Goal: Task Accomplishment & Management: Use online tool/utility

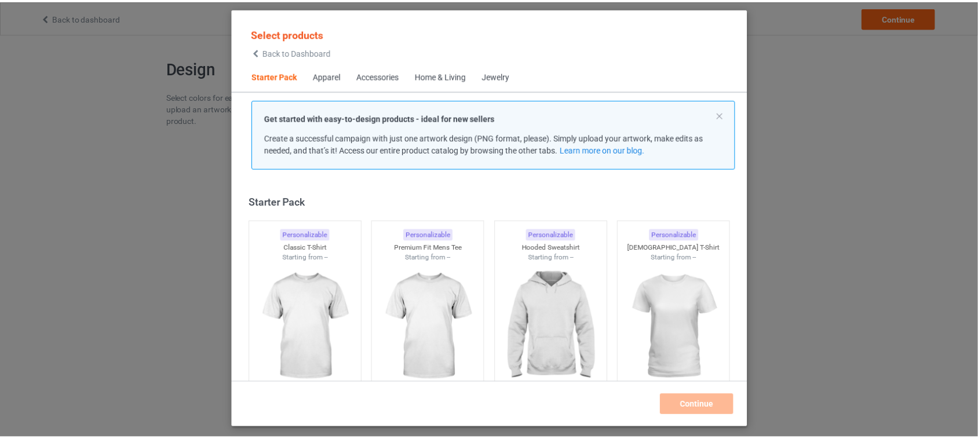
scroll to position [14, 0]
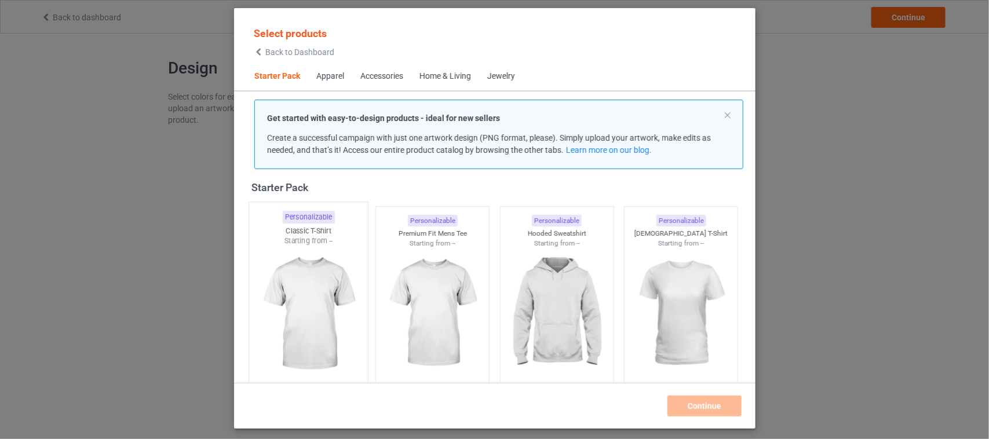
click at [316, 299] on img at bounding box center [308, 314] width 109 height 136
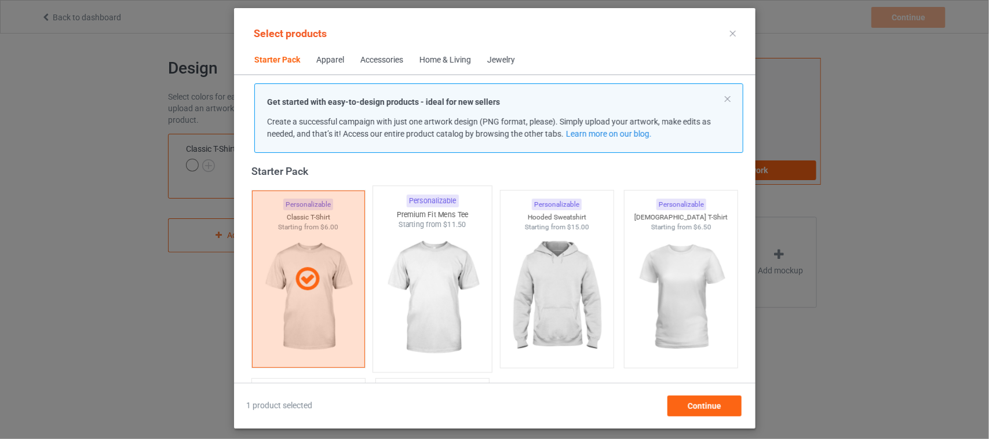
click at [407, 300] on img at bounding box center [432, 298] width 109 height 136
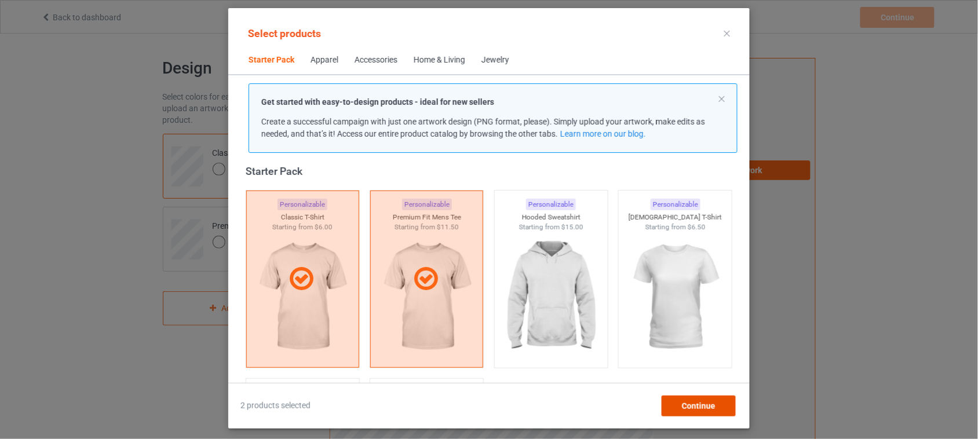
click at [702, 407] on span "Continue" at bounding box center [699, 405] width 34 height 9
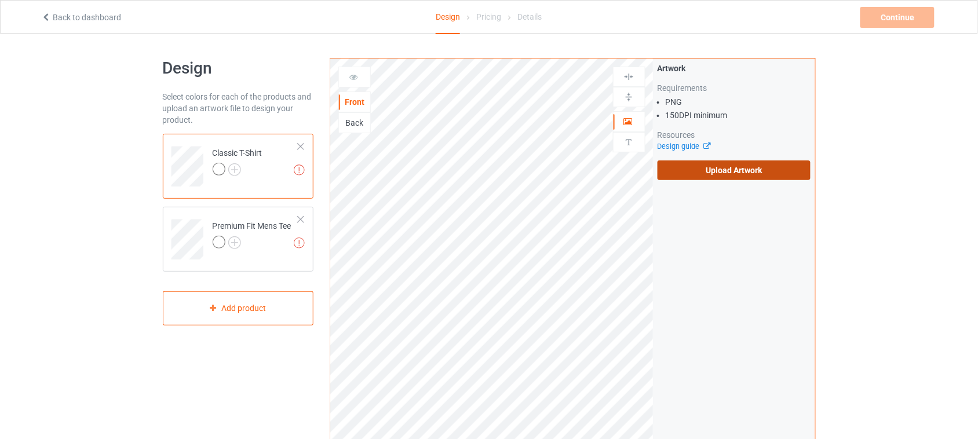
click at [733, 169] on label "Upload Artwork" at bounding box center [733, 170] width 153 height 20
click at [0, 0] on input "Upload Artwork" at bounding box center [0, 0] width 0 height 0
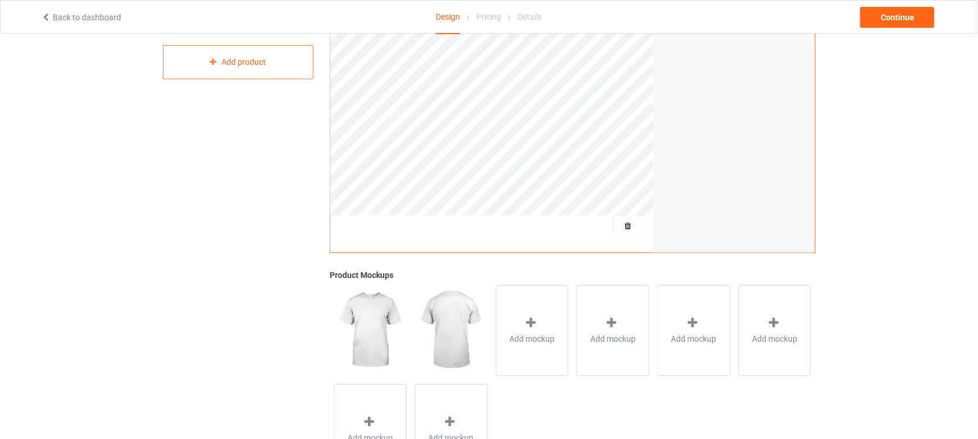
scroll to position [290, 0]
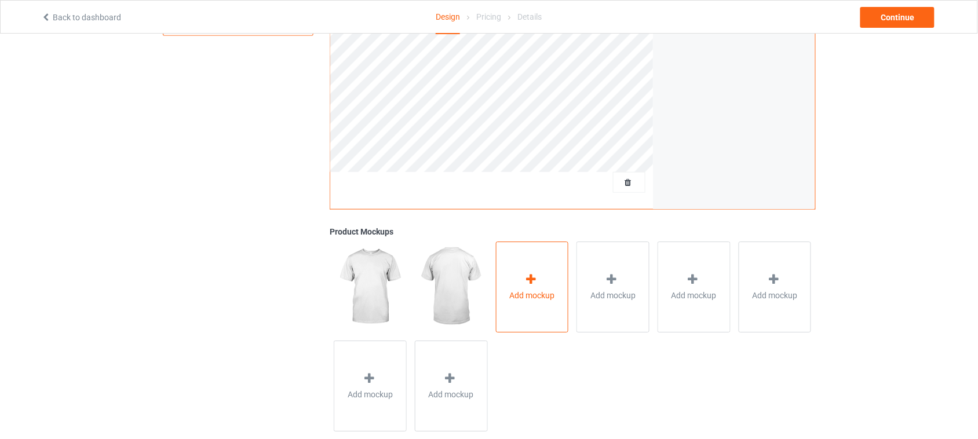
click at [513, 279] on div "Add mockup" at bounding box center [532, 286] width 73 height 91
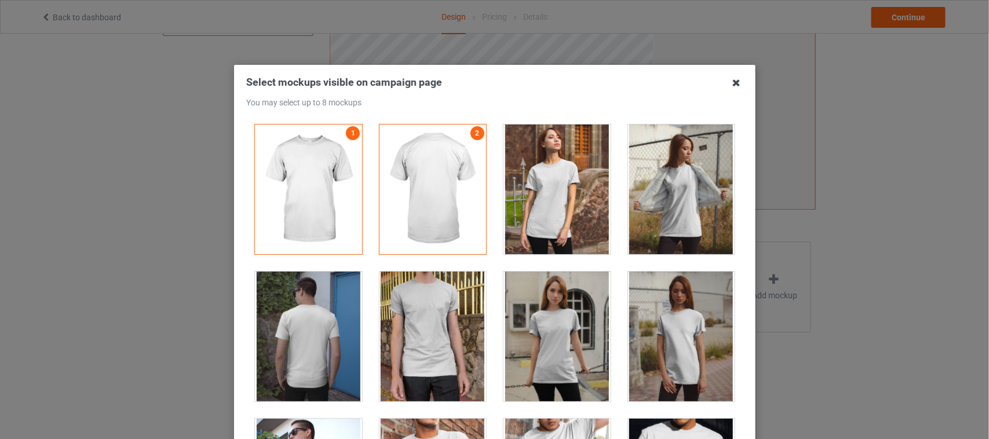
click at [727, 83] on icon at bounding box center [736, 83] width 19 height 19
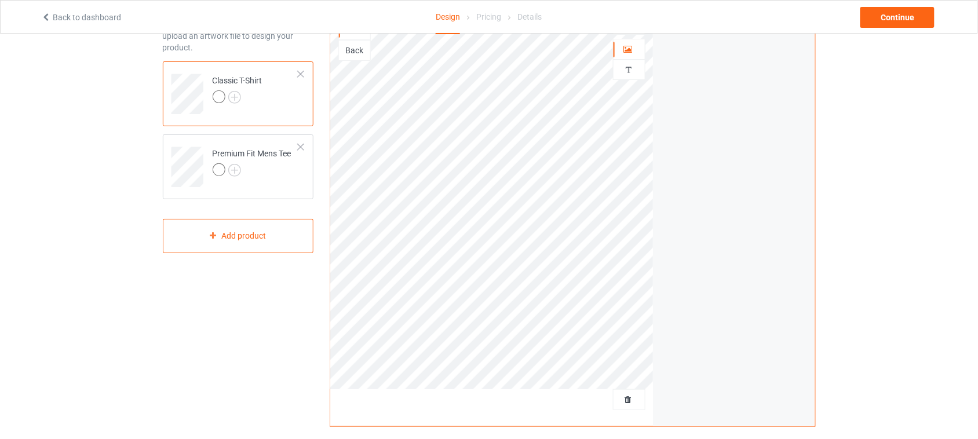
scroll to position [0, 0]
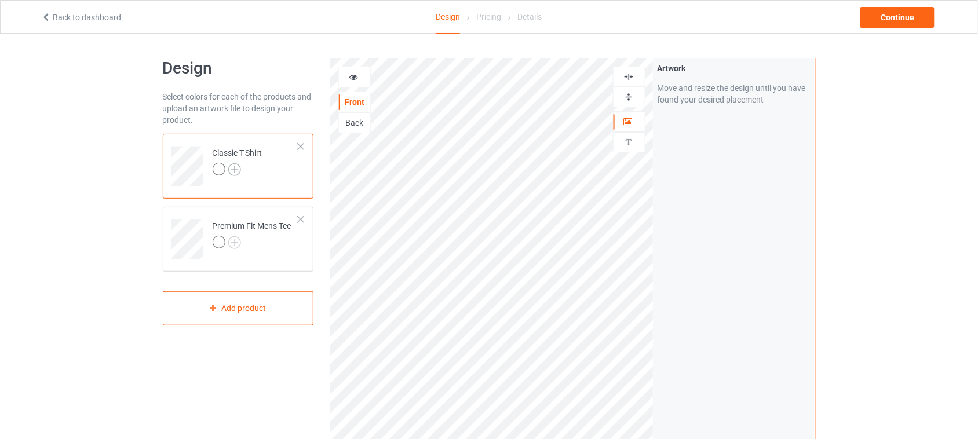
click at [230, 170] on img at bounding box center [234, 169] width 13 height 13
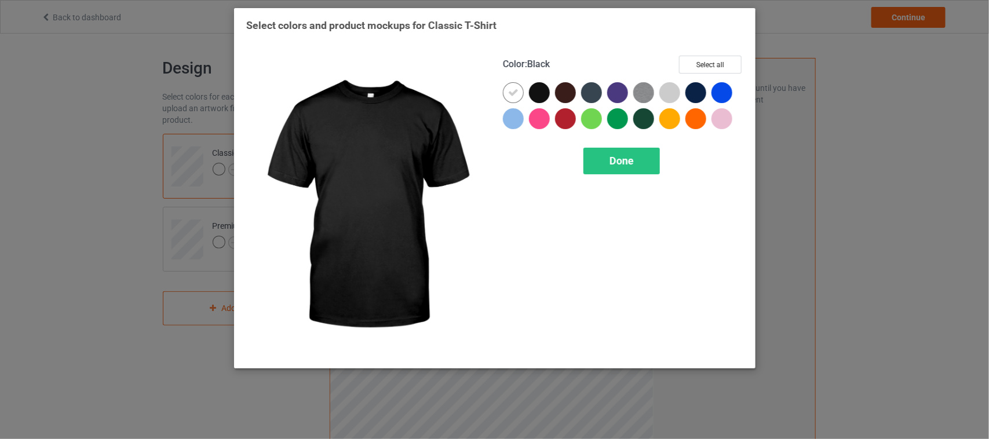
click at [541, 94] on div at bounding box center [539, 92] width 21 height 21
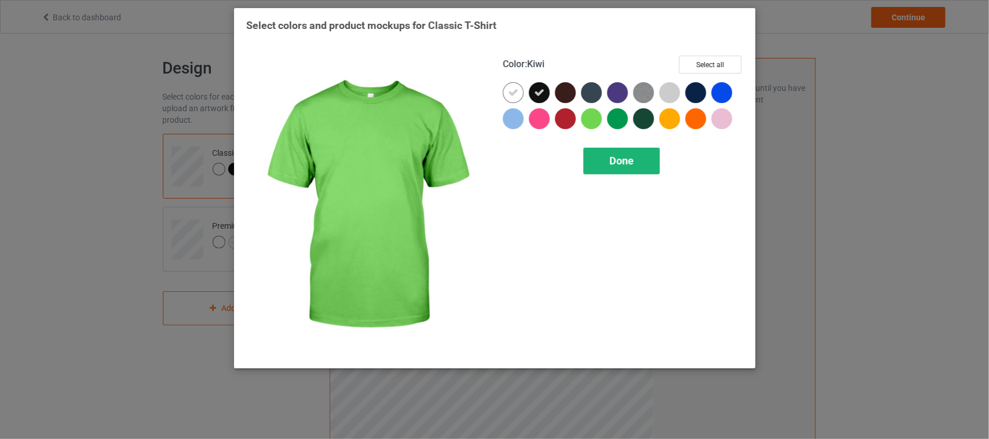
click at [606, 156] on div "Done" at bounding box center [621, 161] width 76 height 27
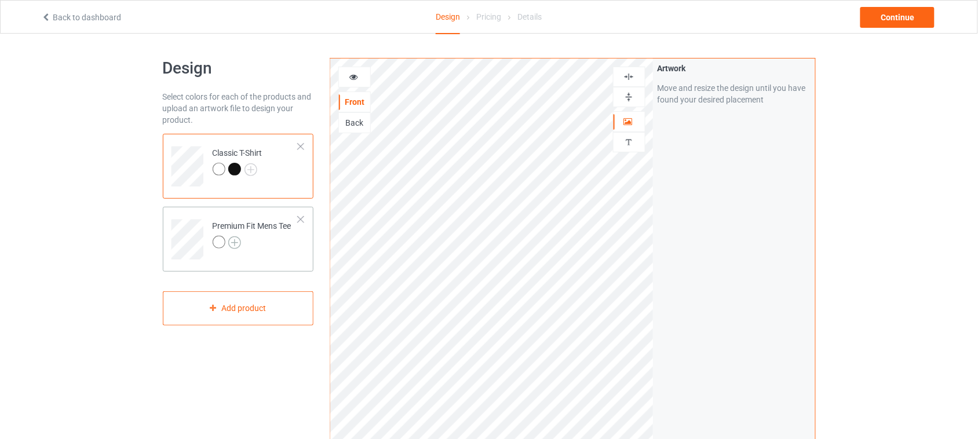
click at [235, 241] on img at bounding box center [234, 242] width 13 height 13
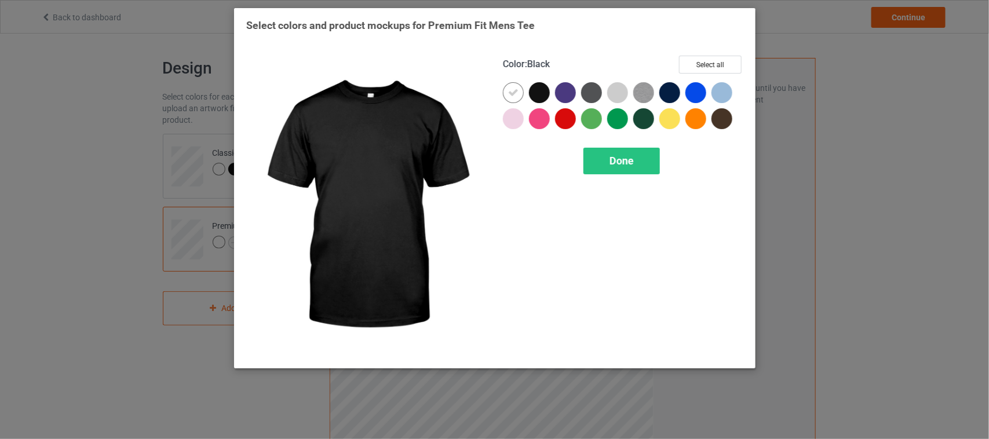
click at [543, 93] on div at bounding box center [539, 92] width 21 height 21
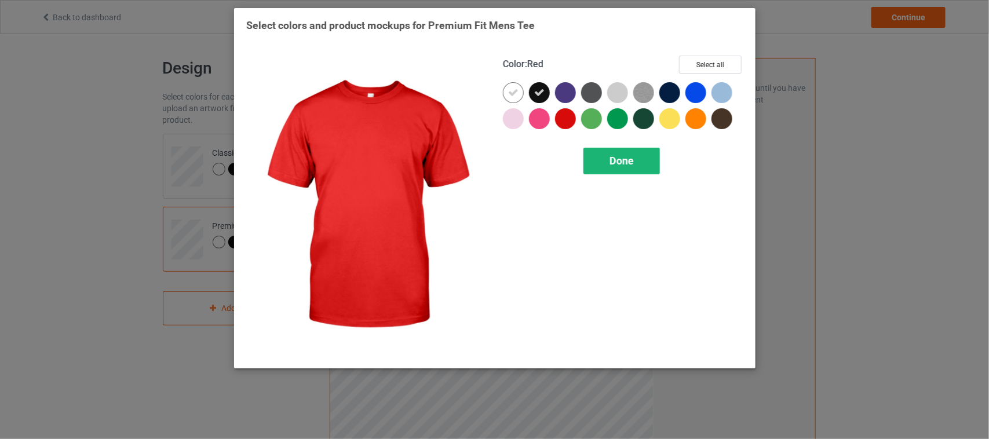
click at [609, 160] on span "Done" at bounding box center [621, 161] width 24 height 12
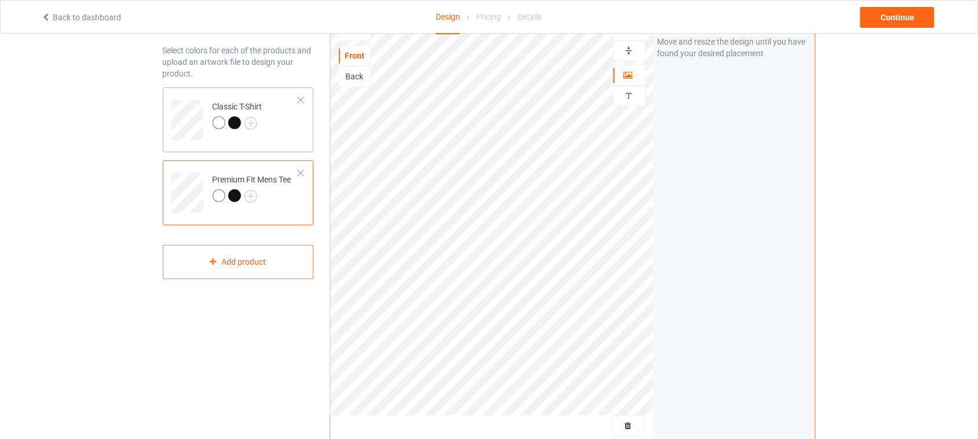
scroll to position [21, 0]
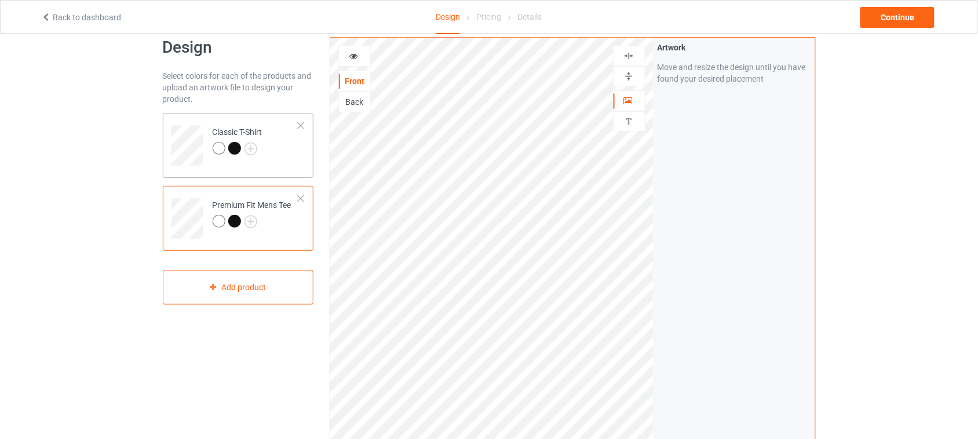
click at [236, 148] on div at bounding box center [234, 148] width 13 height 13
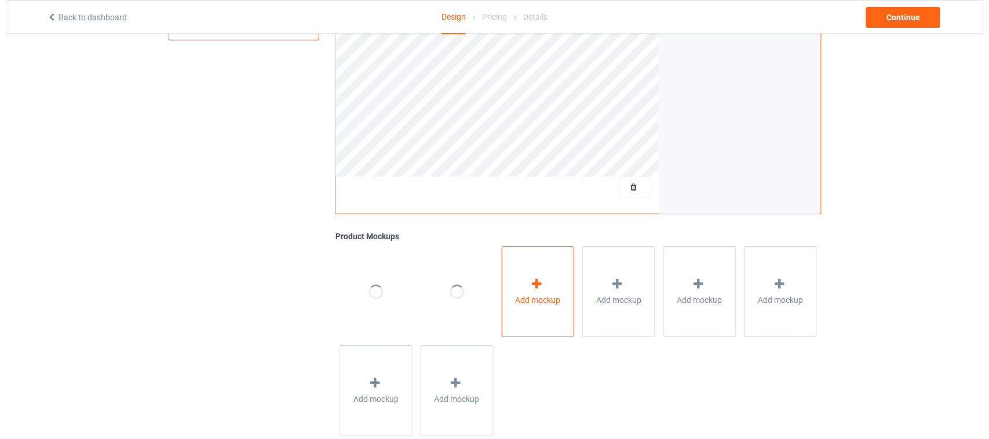
scroll to position [310, 0]
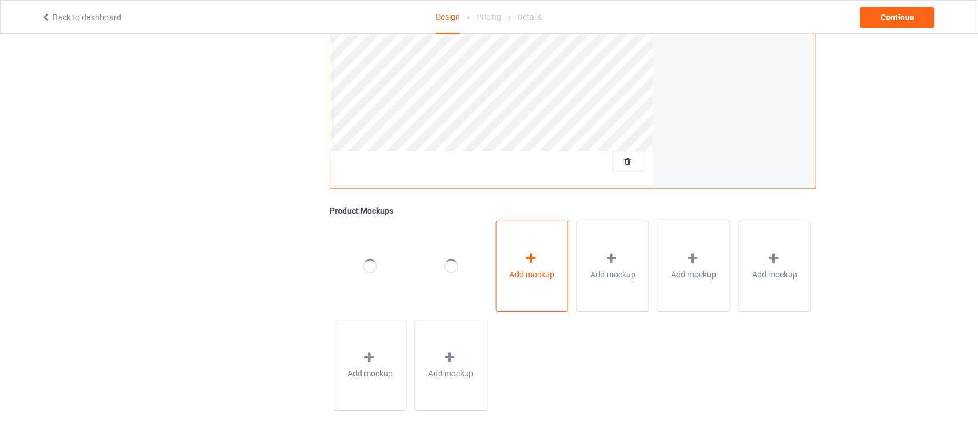
click at [533, 288] on div "Add mockup" at bounding box center [532, 266] width 73 height 91
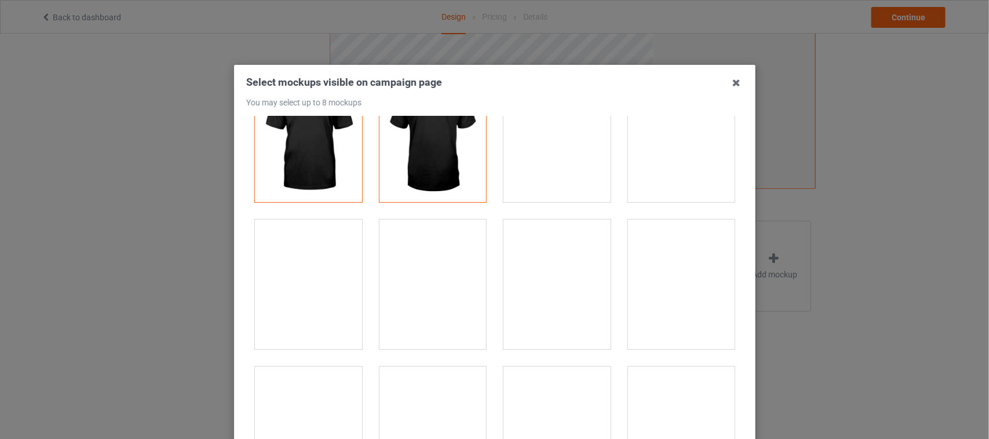
scroll to position [0, 0]
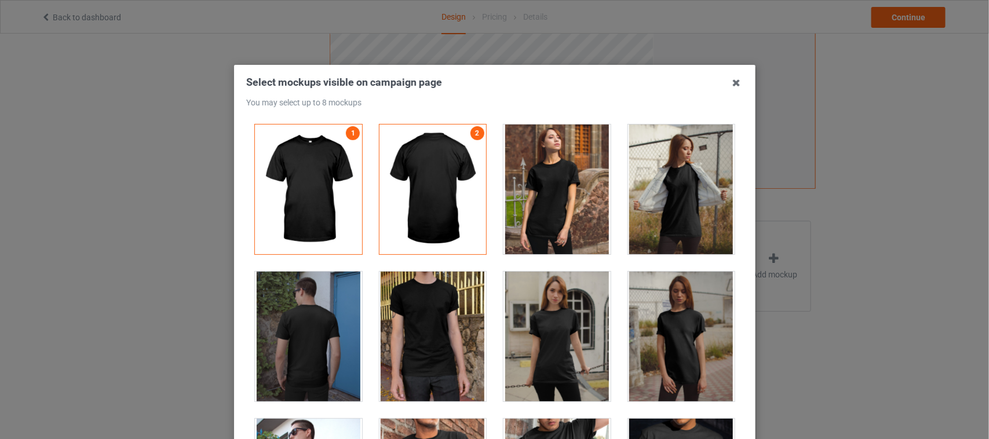
drag, startPoint x: 731, startPoint y: 79, endPoint x: 711, endPoint y: 118, distance: 43.3
click at [731, 80] on icon at bounding box center [736, 83] width 19 height 19
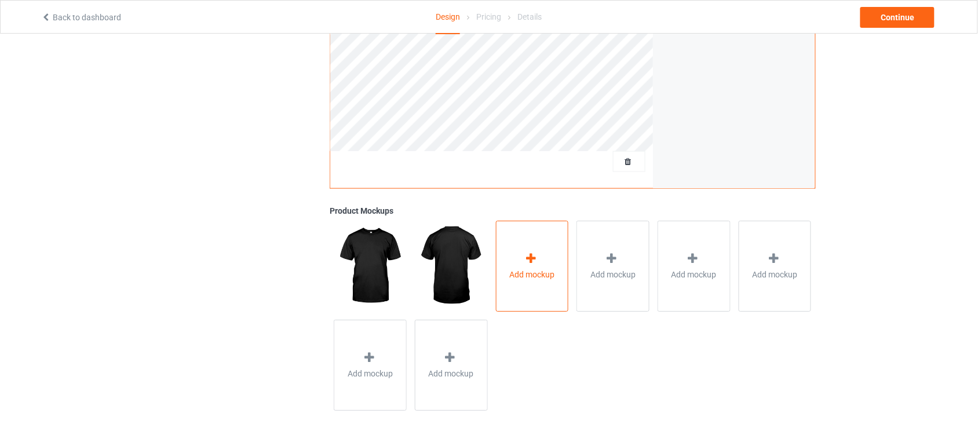
click at [543, 295] on div "Add mockup" at bounding box center [532, 266] width 73 height 91
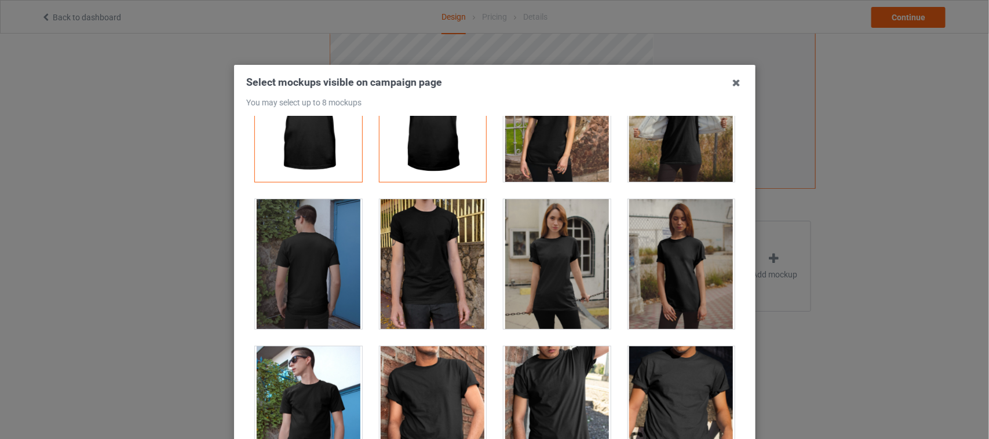
scroll to position [145, 0]
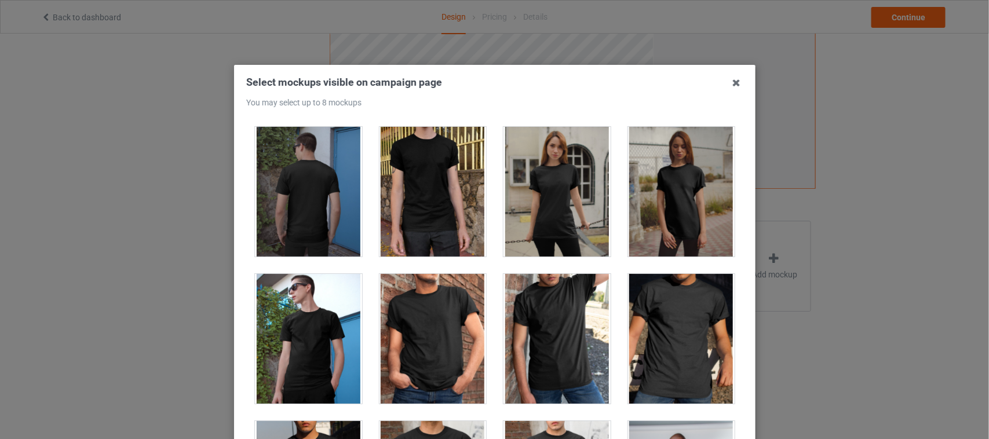
click at [316, 214] on div at bounding box center [308, 192] width 107 height 130
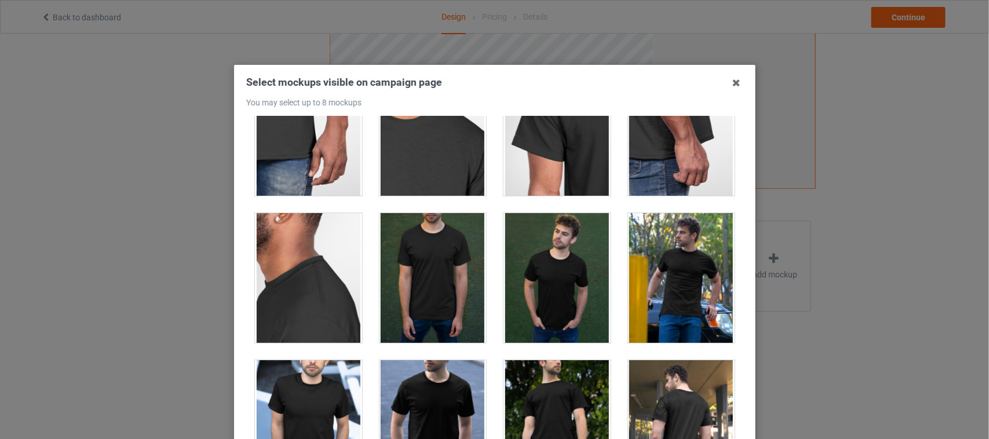
scroll to position [796, 0]
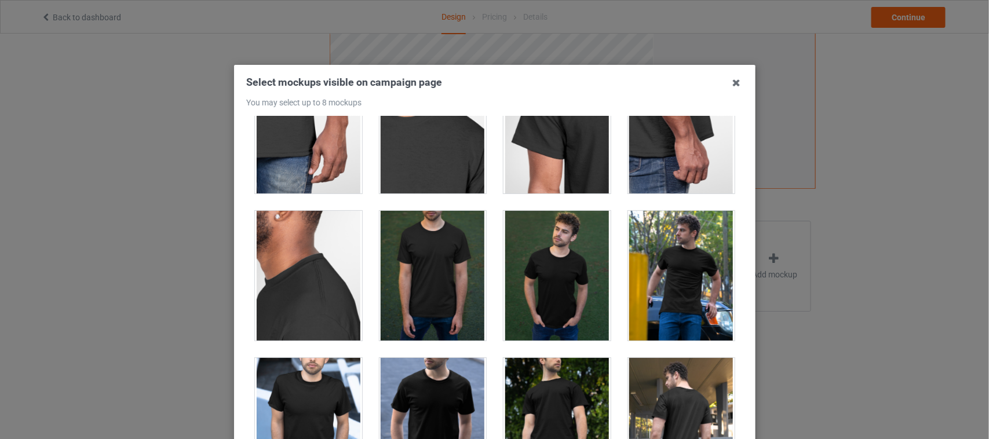
click at [667, 276] on div at bounding box center [680, 276] width 107 height 130
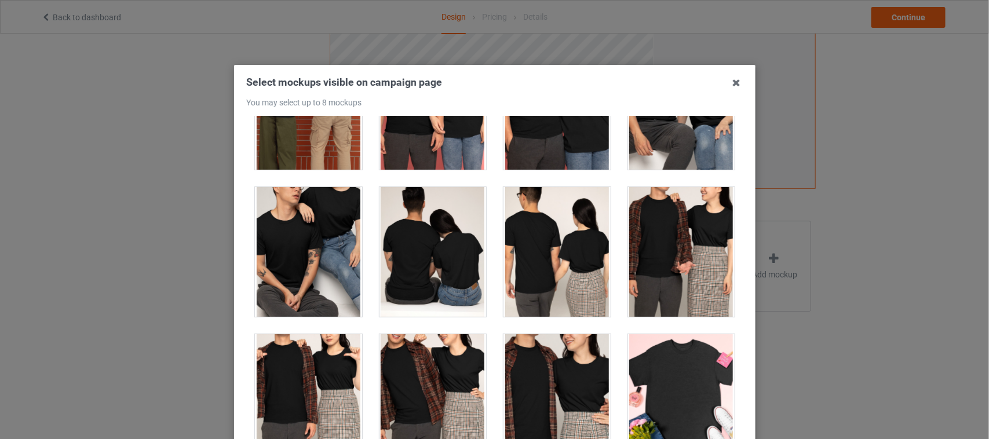
scroll to position [4343, 0]
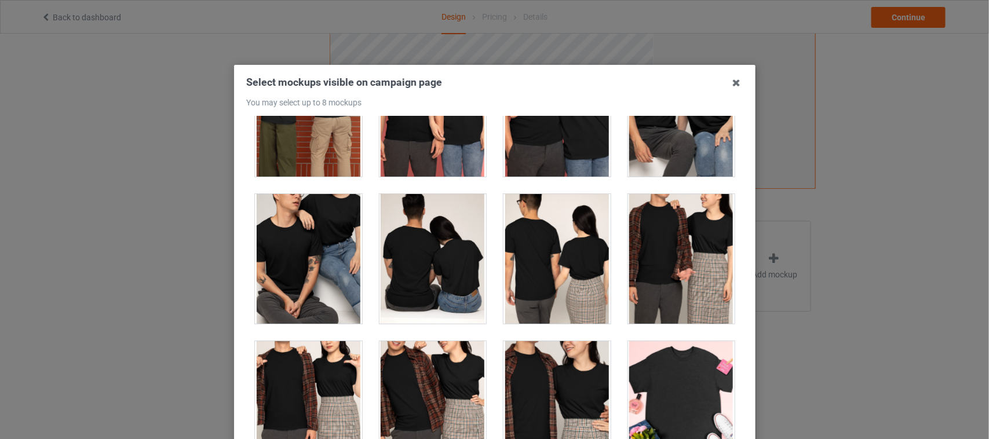
click at [398, 272] on div at bounding box center [432, 259] width 107 height 130
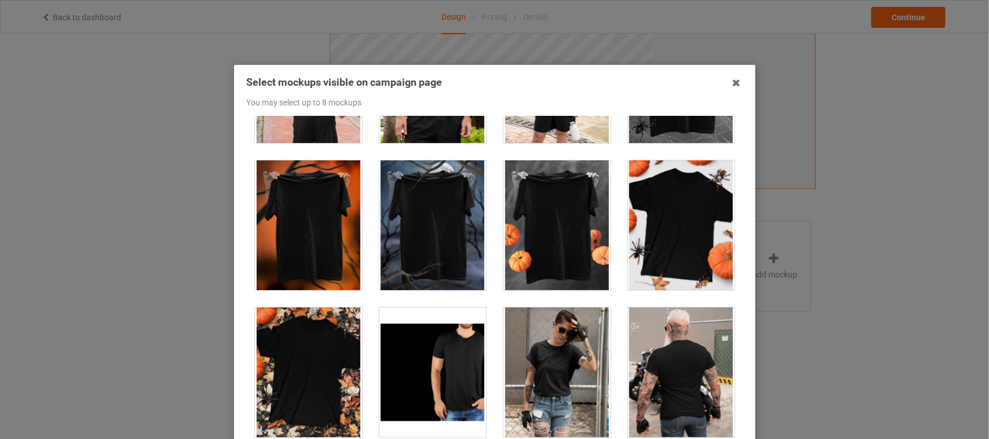
scroll to position [11727, 0]
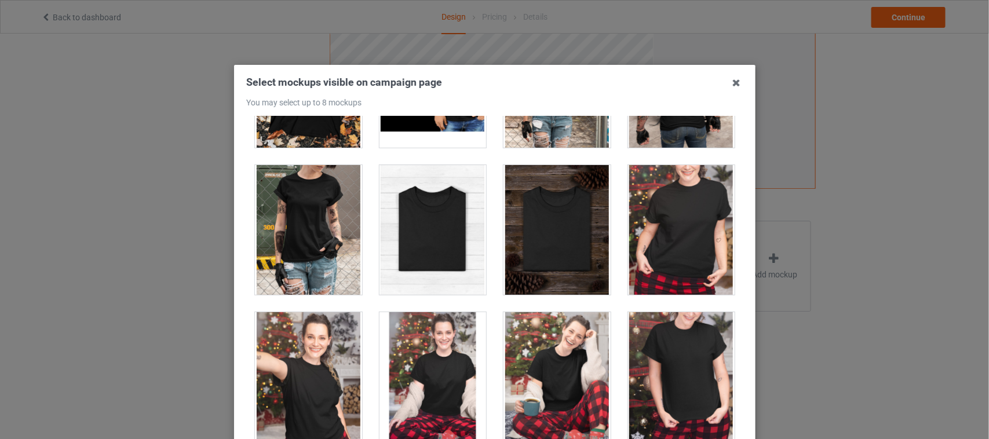
click at [545, 230] on div at bounding box center [556, 230] width 107 height 130
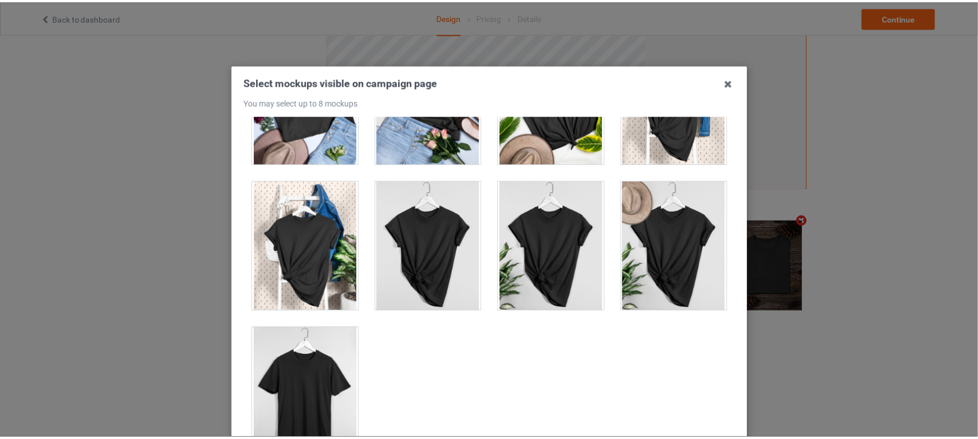
scroll to position [16378, 0]
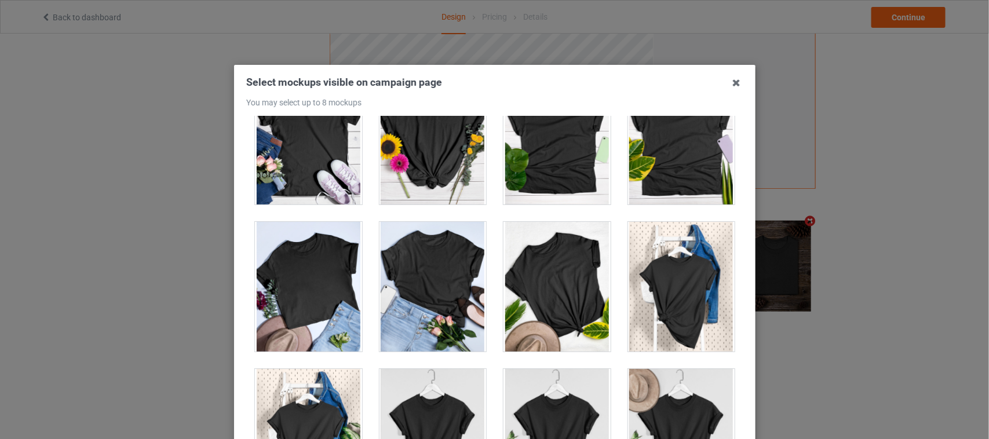
drag, startPoint x: 735, startPoint y: 83, endPoint x: 718, endPoint y: 114, distance: 35.8
click at [734, 83] on icon at bounding box center [736, 83] width 19 height 19
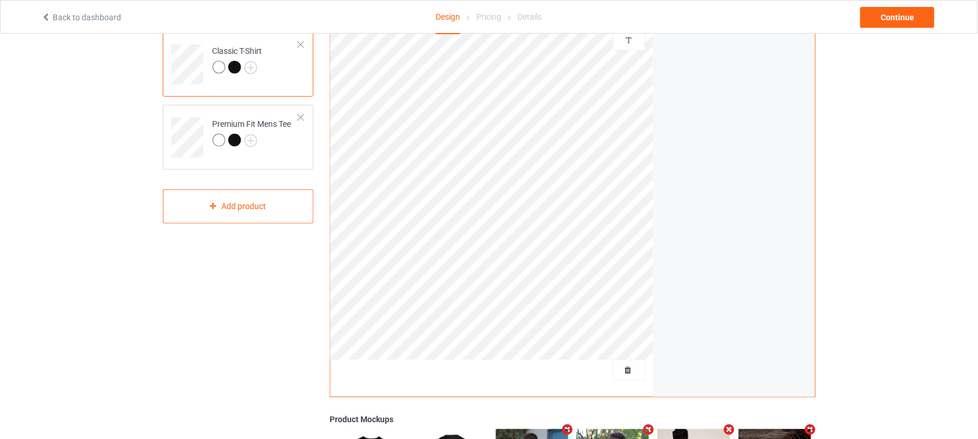
scroll to position [217, 0]
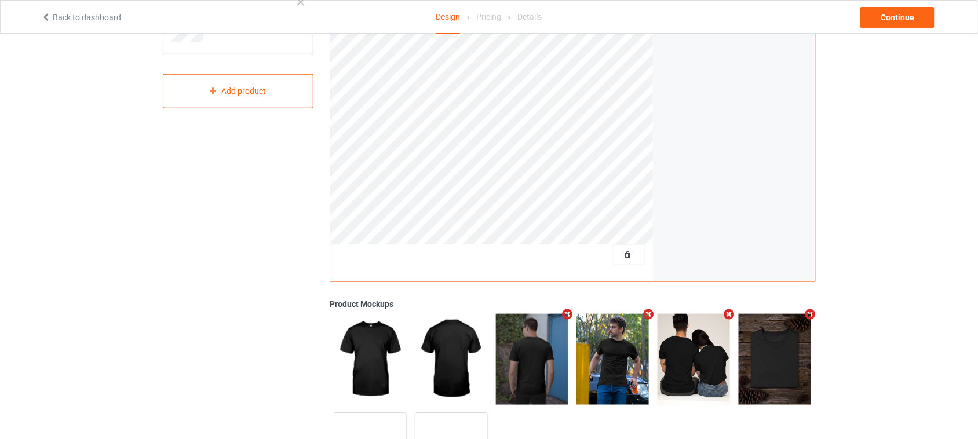
click at [902, 195] on div "Design Select colors for each of the products and upload an artwork file to des…" at bounding box center [489, 174] width 978 height 716
click at [518, 357] on img at bounding box center [532, 359] width 72 height 90
drag, startPoint x: 516, startPoint y: 358, endPoint x: 620, endPoint y: 384, distance: 107.5
click at [620, 384] on img at bounding box center [612, 359] width 72 height 90
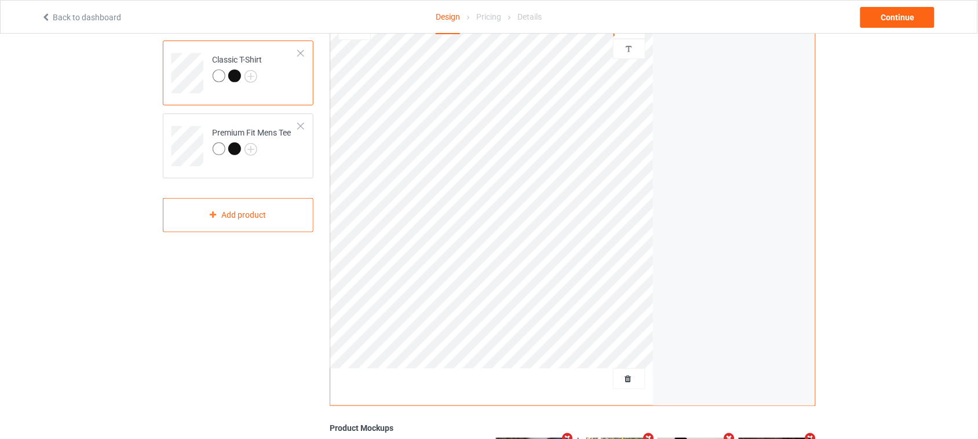
scroll to position [0, 0]
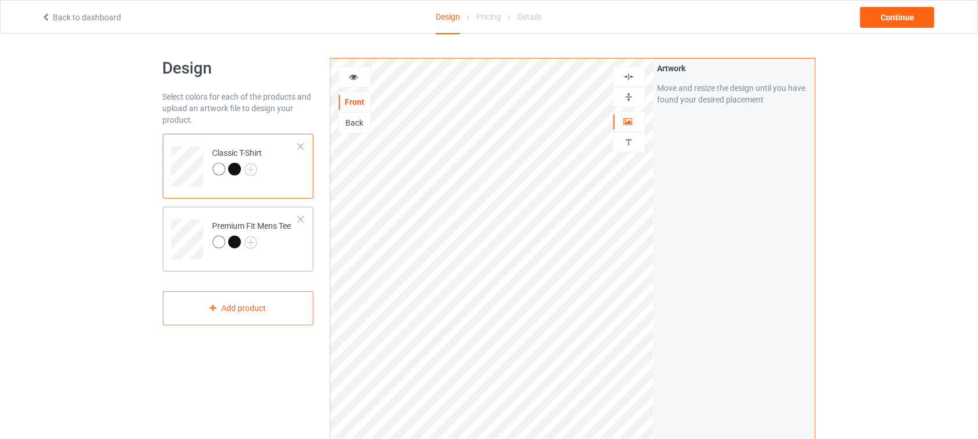
click at [265, 246] on div at bounding box center [252, 244] width 79 height 16
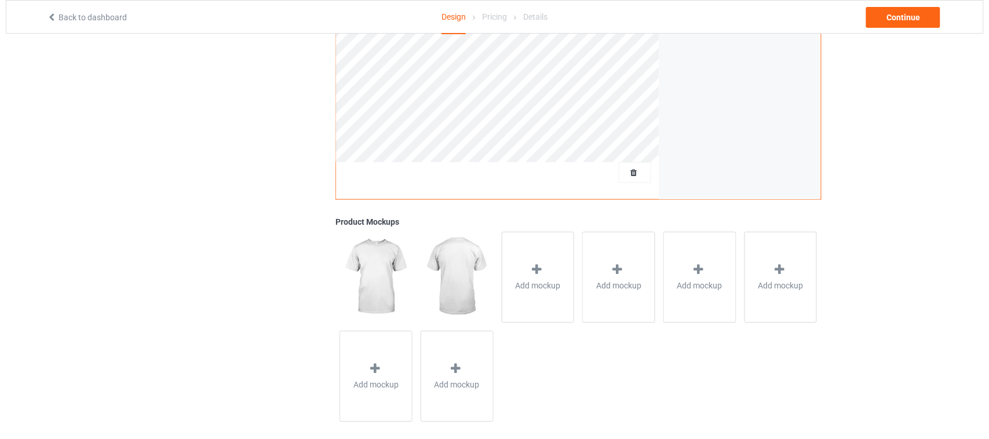
scroll to position [310, 0]
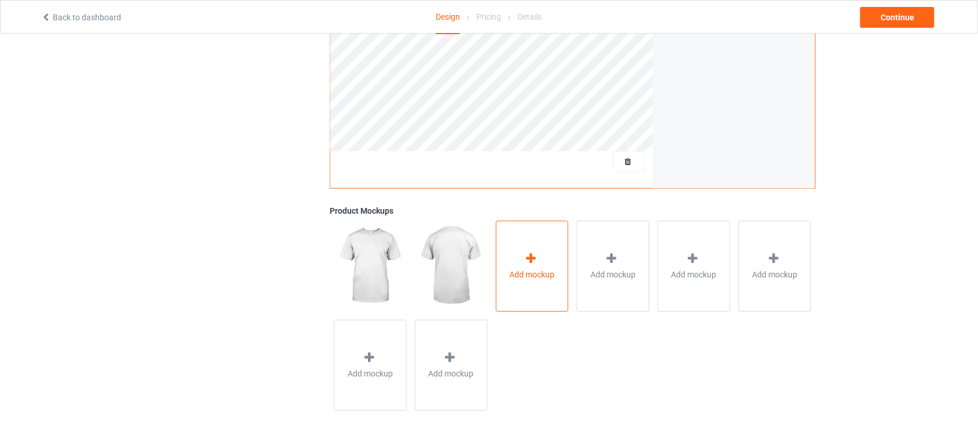
click at [537, 281] on div "Add mockup" at bounding box center [532, 266] width 73 height 91
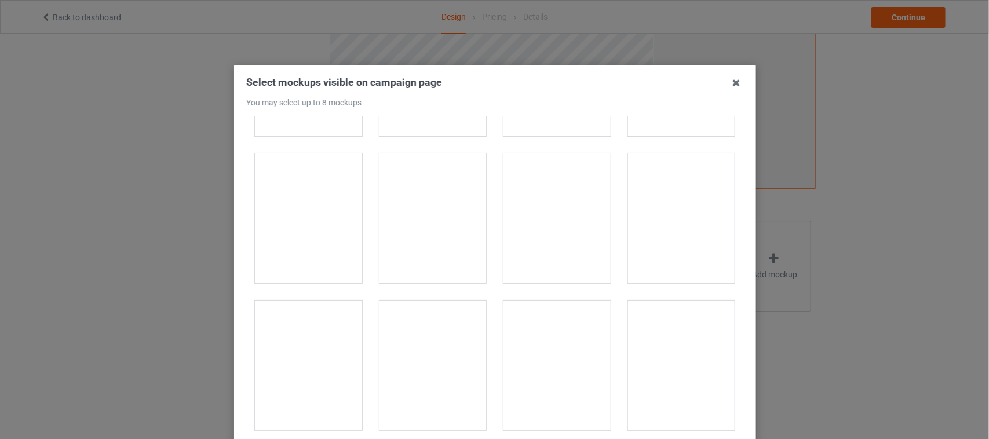
scroll to position [1737, 0]
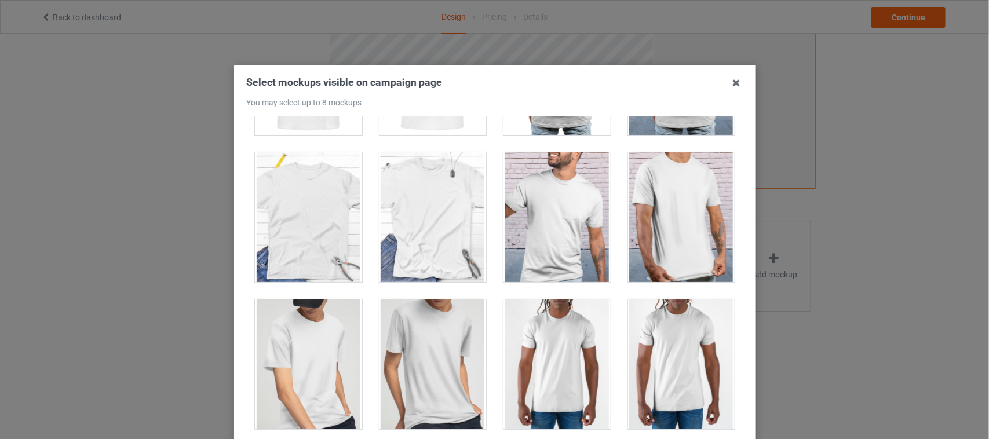
click at [403, 254] on div at bounding box center [432, 217] width 107 height 130
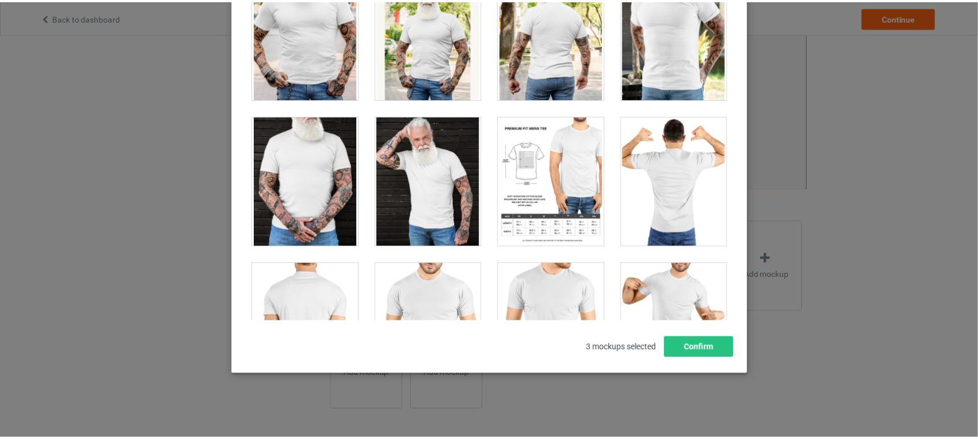
scroll to position [2179, 0]
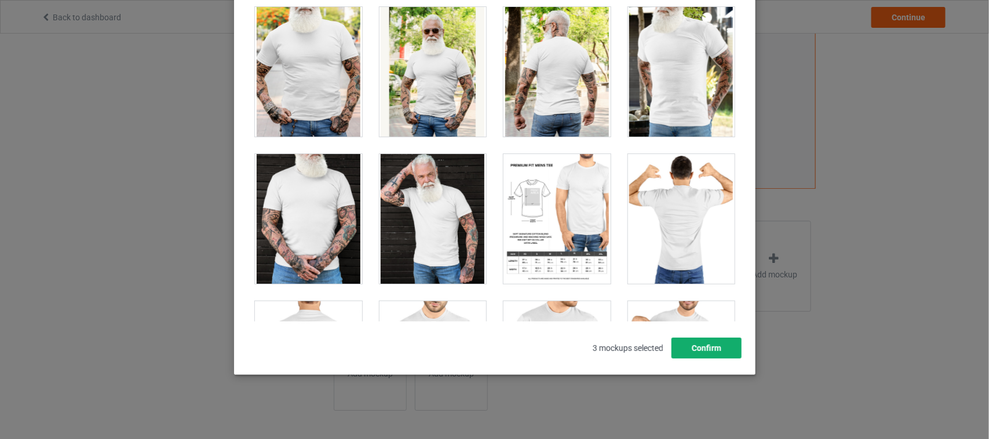
click at [723, 349] on button "Confirm" at bounding box center [706, 348] width 70 height 21
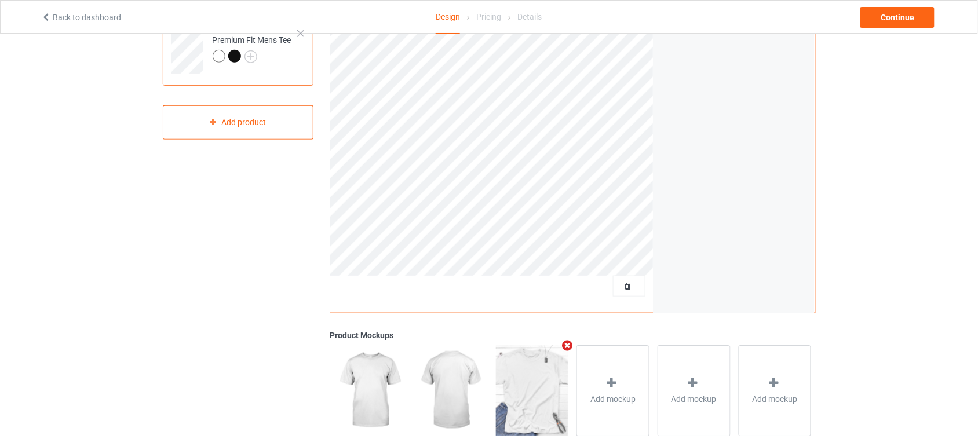
scroll to position [310, 0]
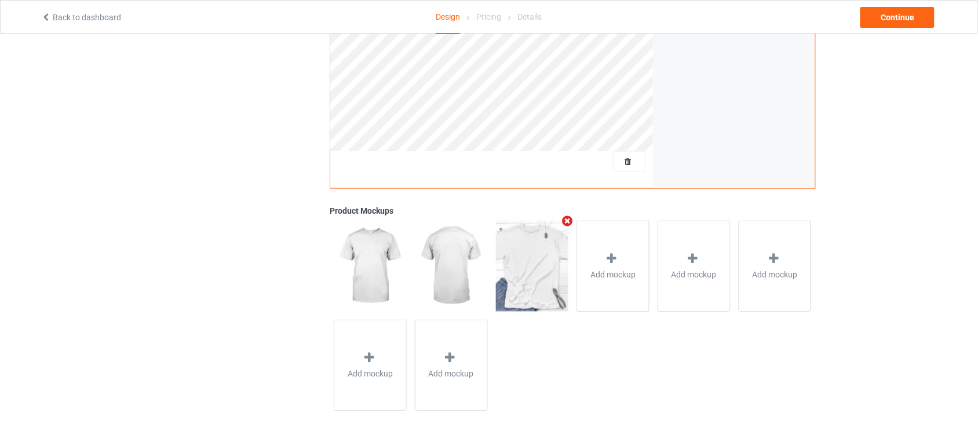
click at [522, 248] on img at bounding box center [532, 266] width 72 height 90
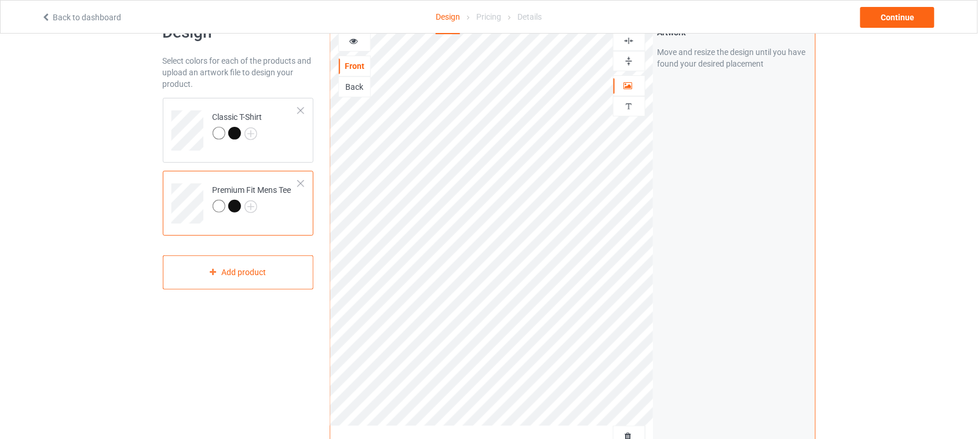
scroll to position [0, 0]
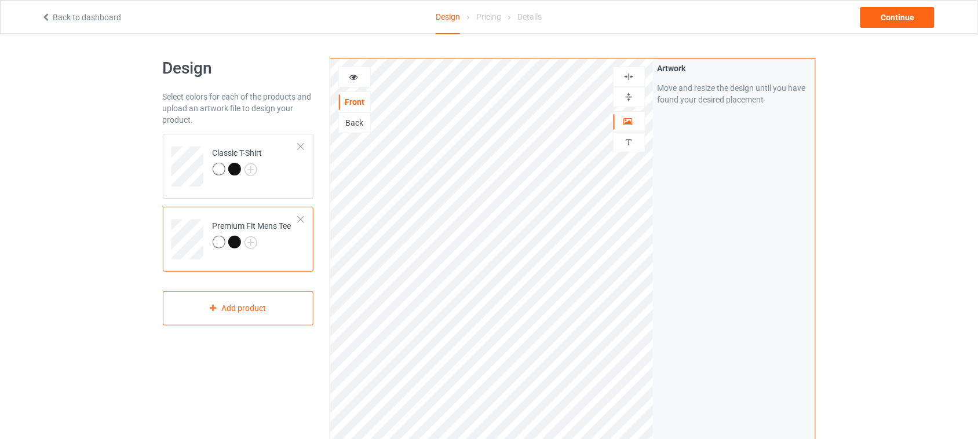
drag, startPoint x: 235, startPoint y: 241, endPoint x: 266, endPoint y: 245, distance: 31.5
click at [235, 241] on div at bounding box center [234, 242] width 13 height 13
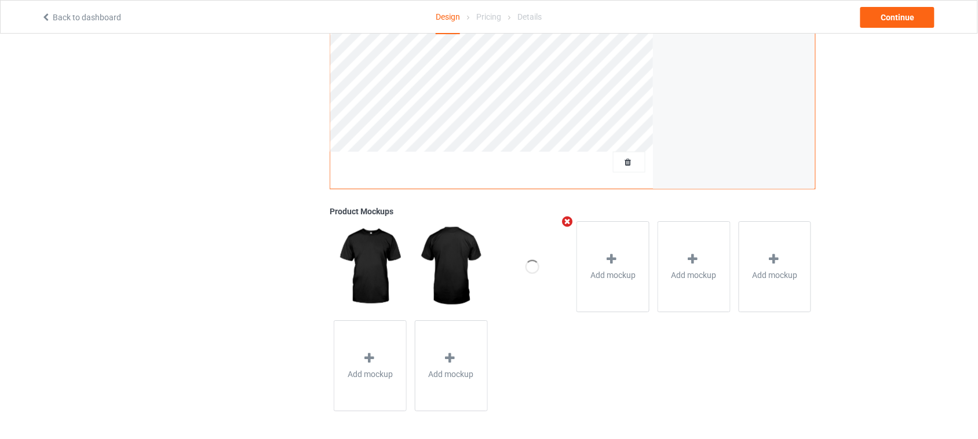
scroll to position [310, 0]
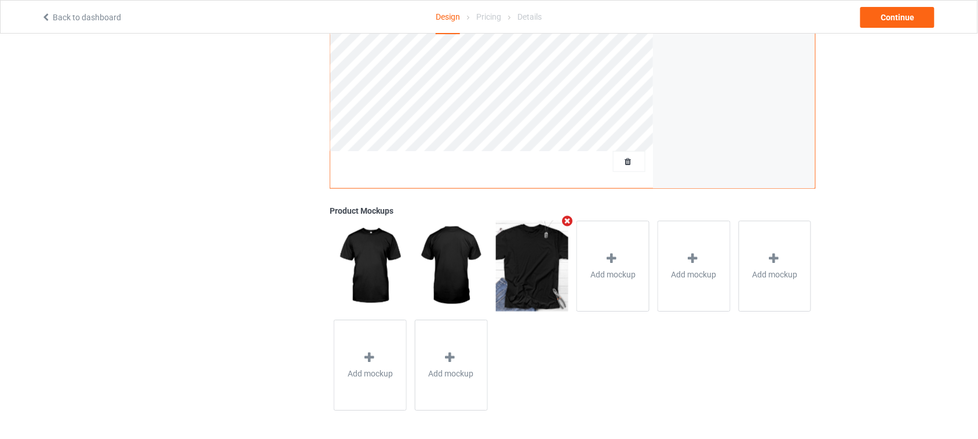
click at [549, 280] on img at bounding box center [532, 266] width 72 height 90
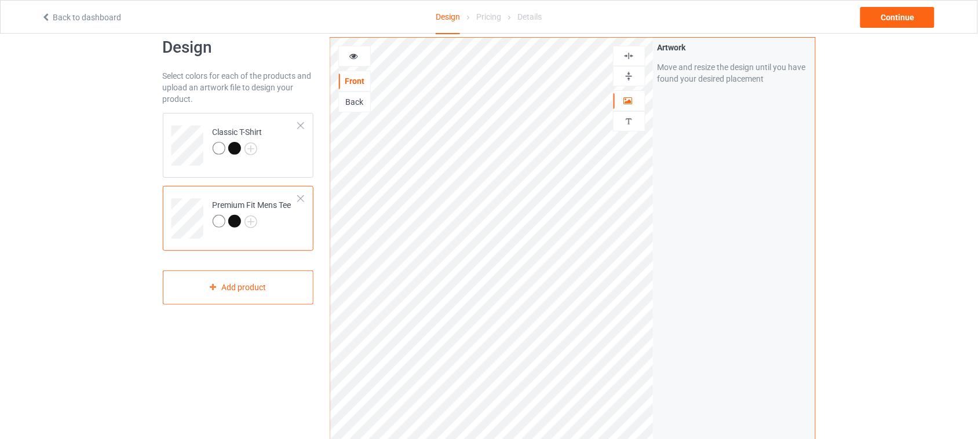
scroll to position [0, 0]
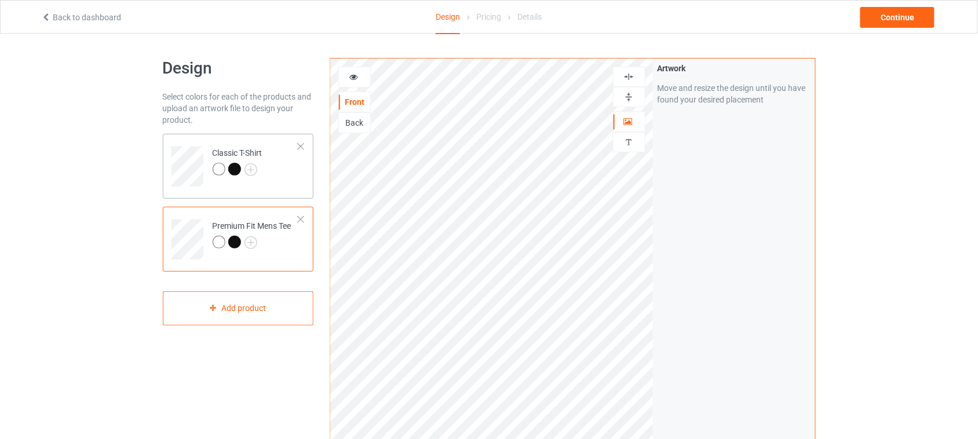
click at [235, 181] on td "Classic T-Shirt" at bounding box center [255, 162] width 99 height 48
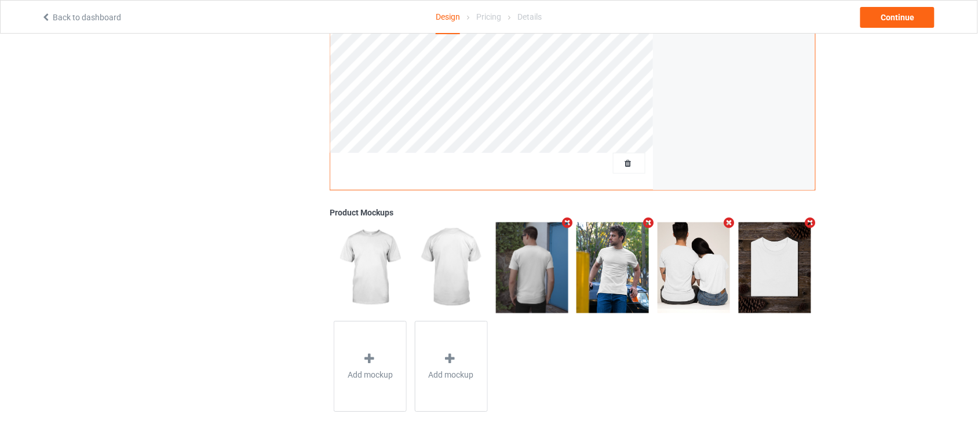
scroll to position [310, 0]
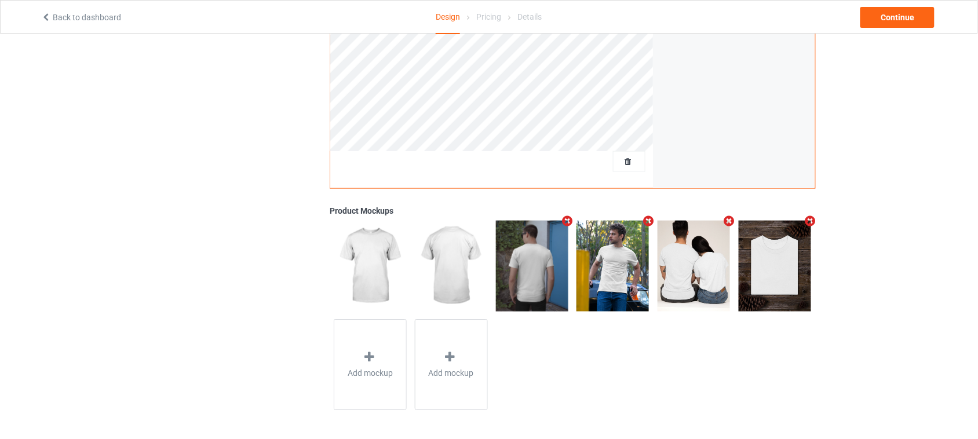
click at [546, 290] on img at bounding box center [532, 266] width 72 height 90
drag, startPoint x: 545, startPoint y: 286, endPoint x: 676, endPoint y: 356, distance: 148.7
click at [676, 356] on div "Add mockup Add mockup" at bounding box center [572, 315] width 485 height 197
click at [784, 274] on img at bounding box center [774, 266] width 72 height 90
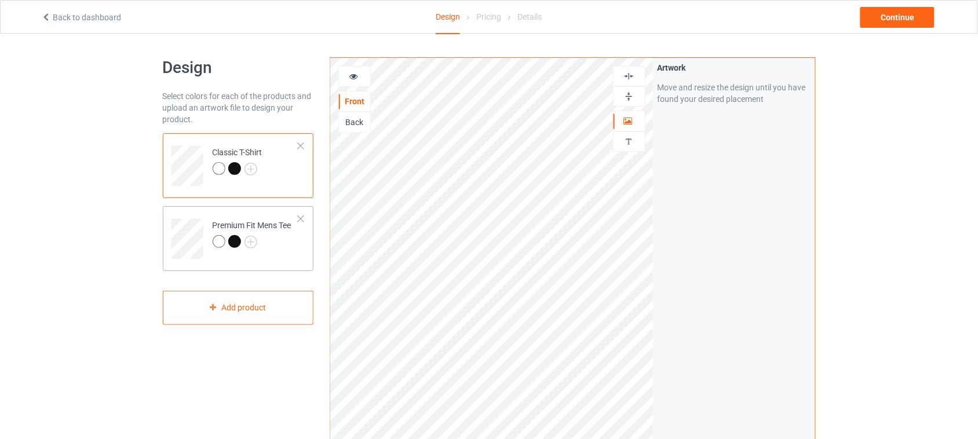
scroll to position [0, 0]
click at [238, 173] on div at bounding box center [234, 169] width 13 height 13
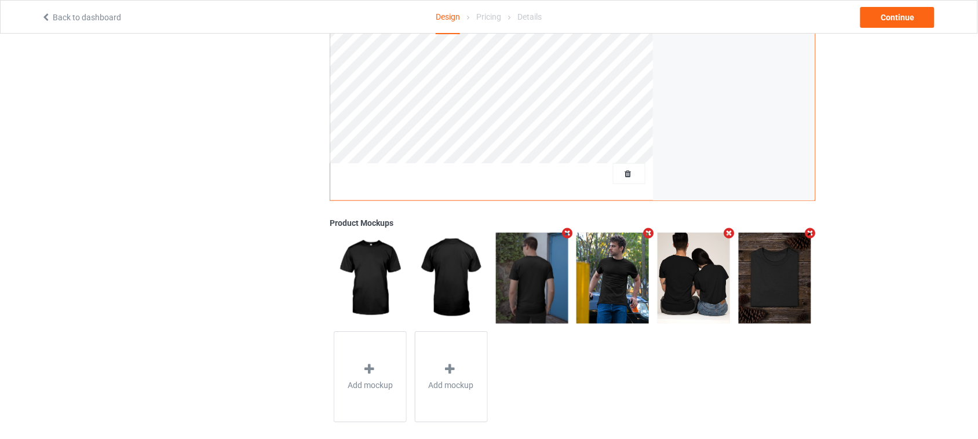
scroll to position [310, 0]
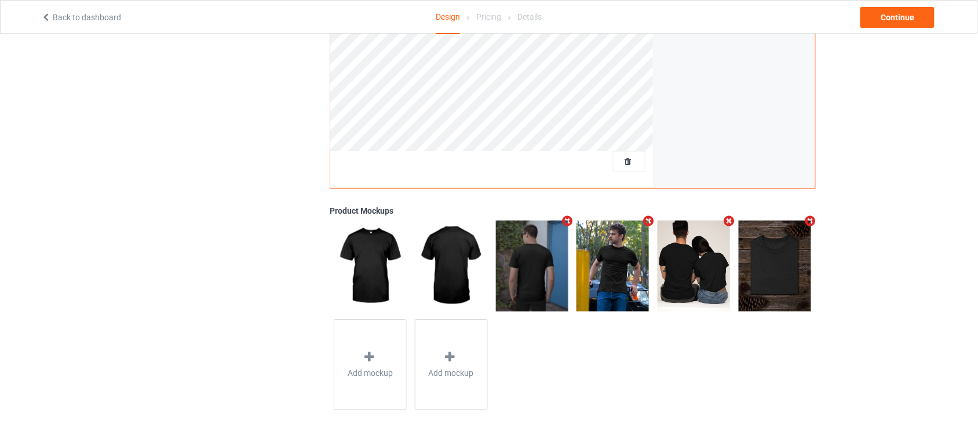
click at [763, 285] on img at bounding box center [774, 266] width 72 height 90
click at [355, 374] on span "Add mockup" at bounding box center [369, 373] width 45 height 12
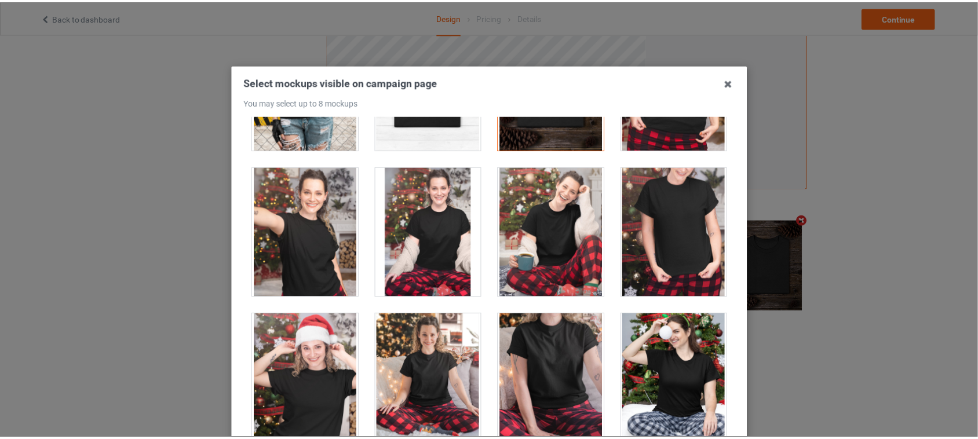
scroll to position [11944, 0]
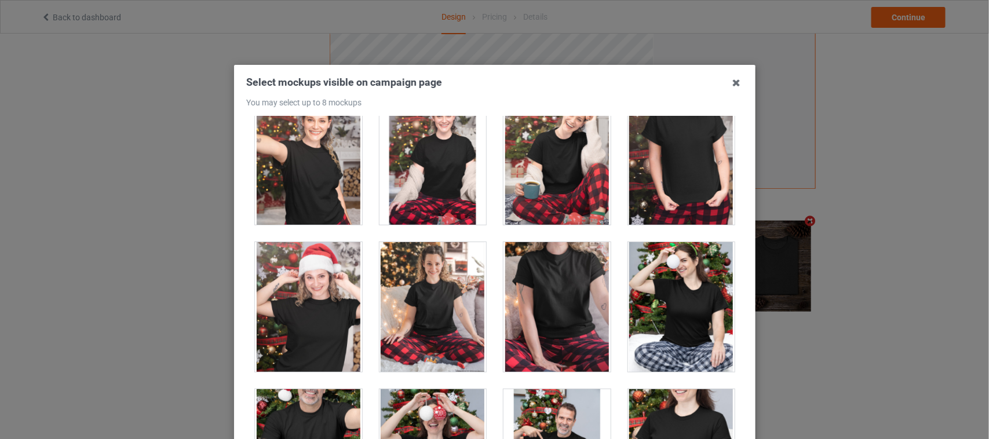
click at [830, 273] on div "Select mockups visible on campaign page You may select up to 8 mockups 1 2 3 4 …" at bounding box center [494, 219] width 989 height 439
click at [733, 90] on icon at bounding box center [736, 83] width 19 height 19
